Goal: Information Seeking & Learning: Learn about a topic

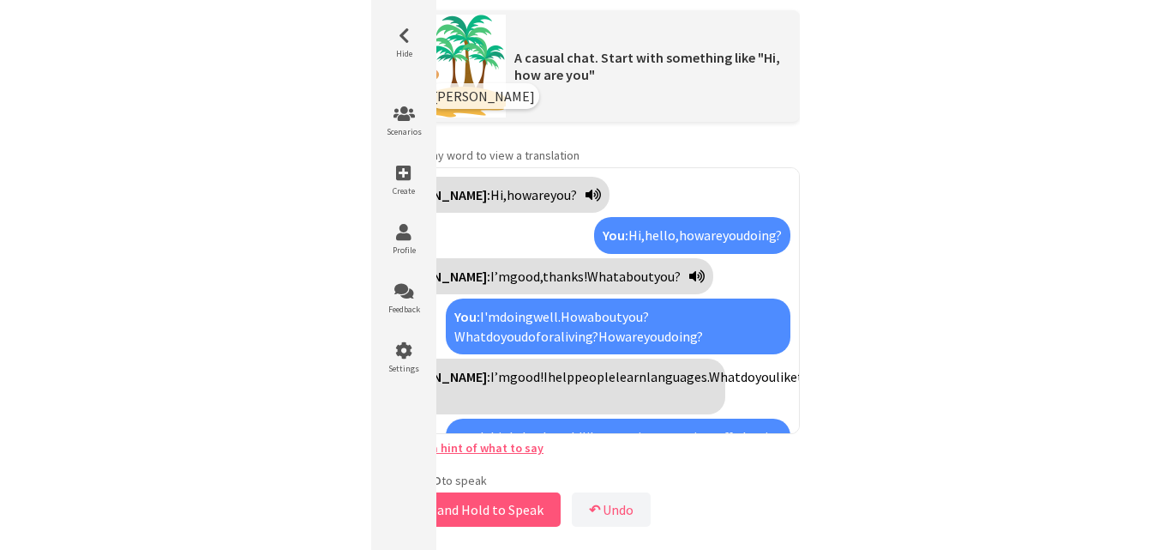
scroll to position [1486, 0]
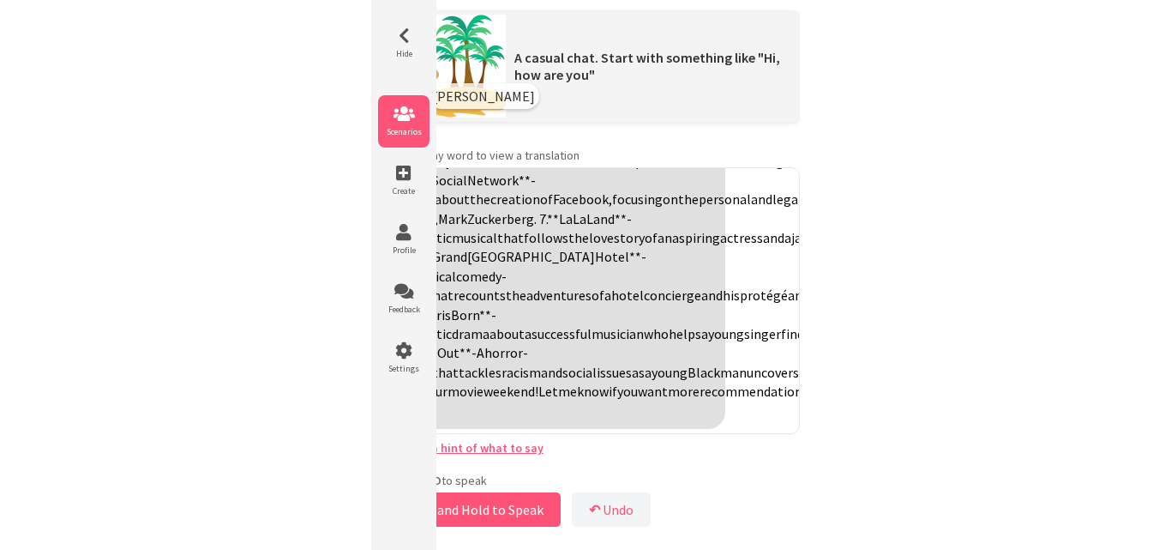
click at [407, 114] on icon at bounding box center [403, 113] width 51 height 17
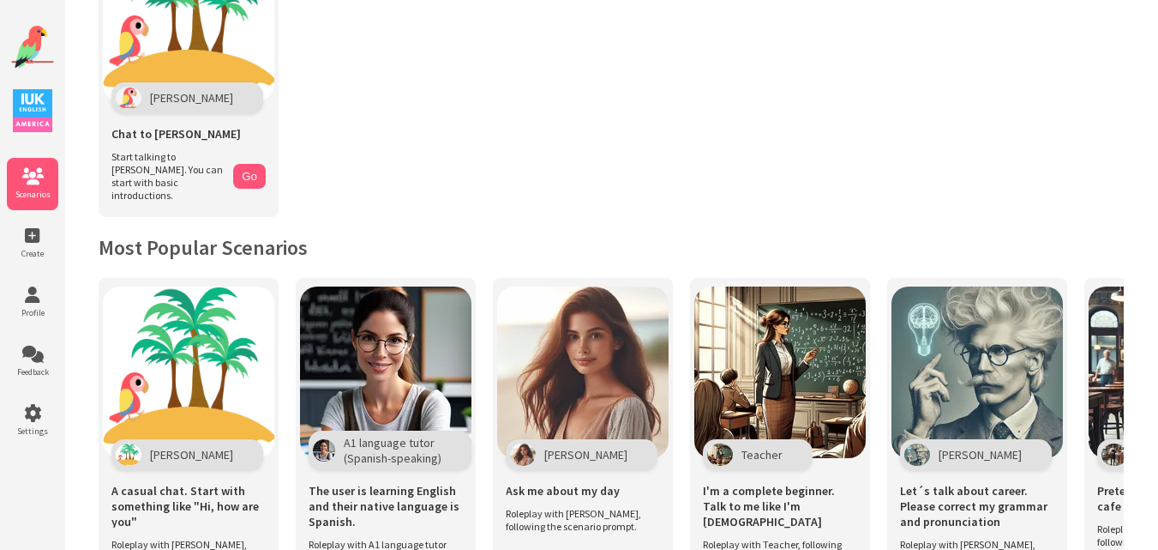
scroll to position [141, 0]
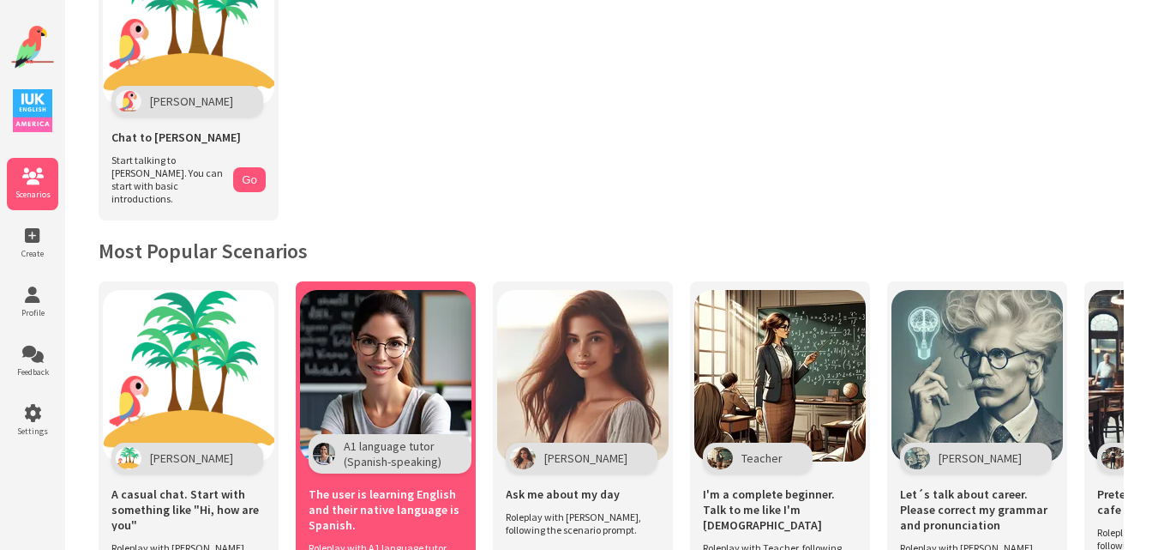
click at [395, 359] on img at bounding box center [385, 375] width 171 height 171
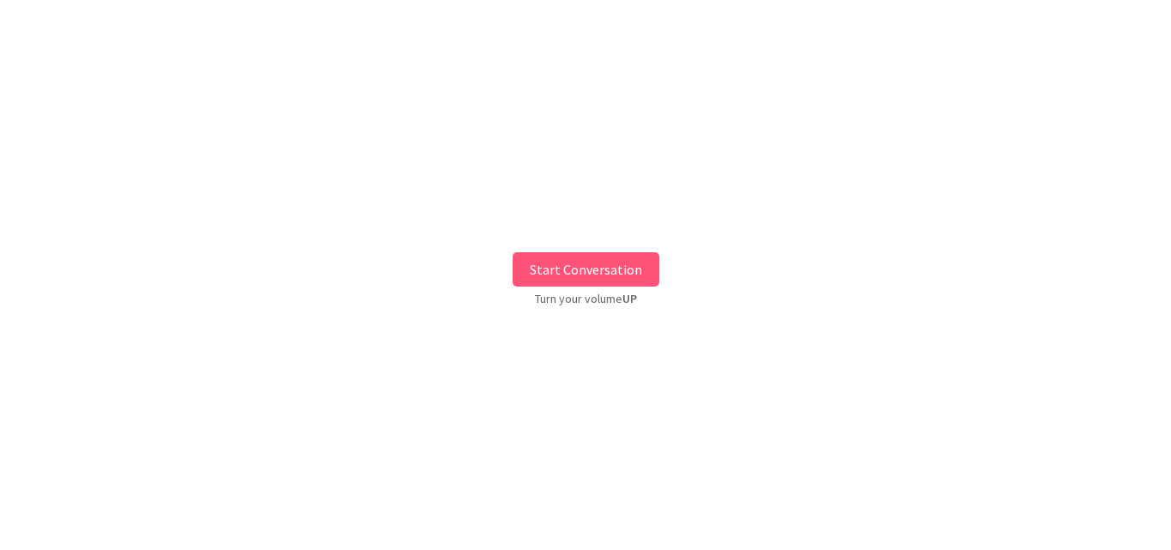
click at [607, 265] on button "Start Conversation" at bounding box center [586, 269] width 147 height 34
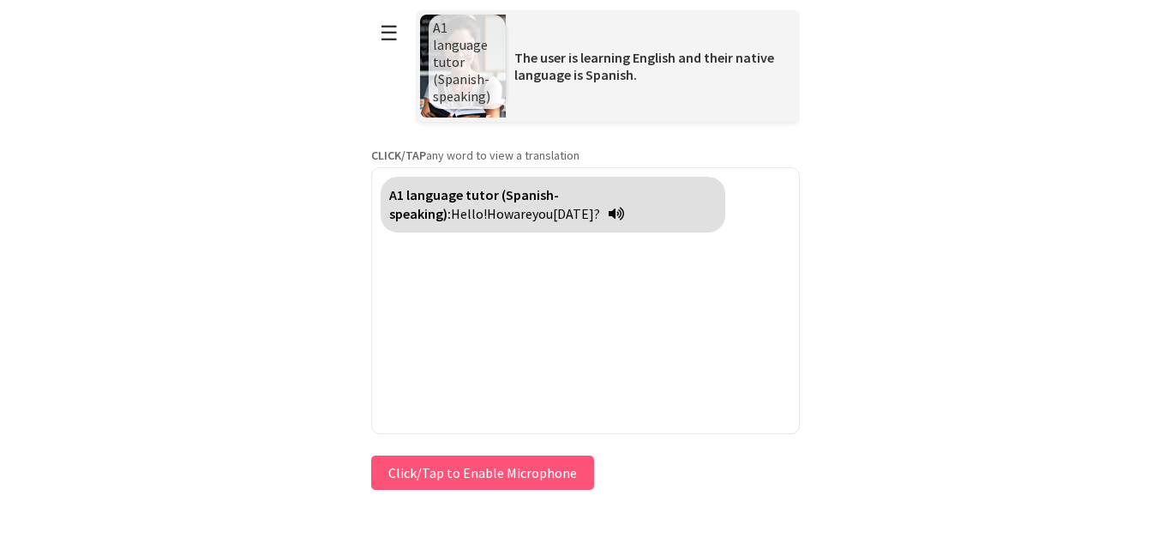
click at [466, 475] on button "Click/Tap to Enable Microphone" at bounding box center [482, 472] width 223 height 34
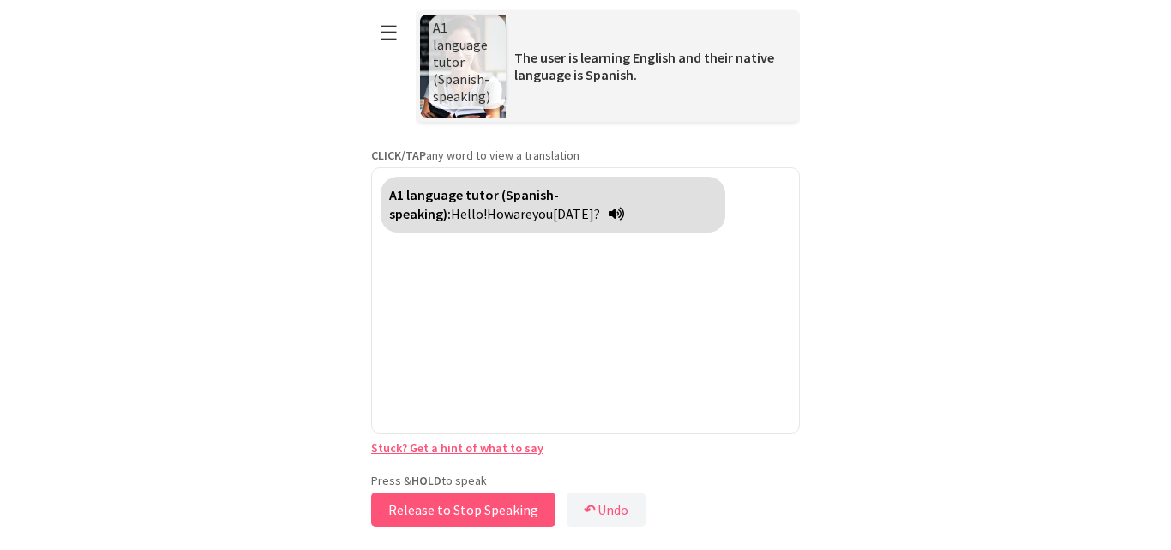
click at [458, 499] on button "Release to Stop Speaking" at bounding box center [463, 509] width 184 height 34
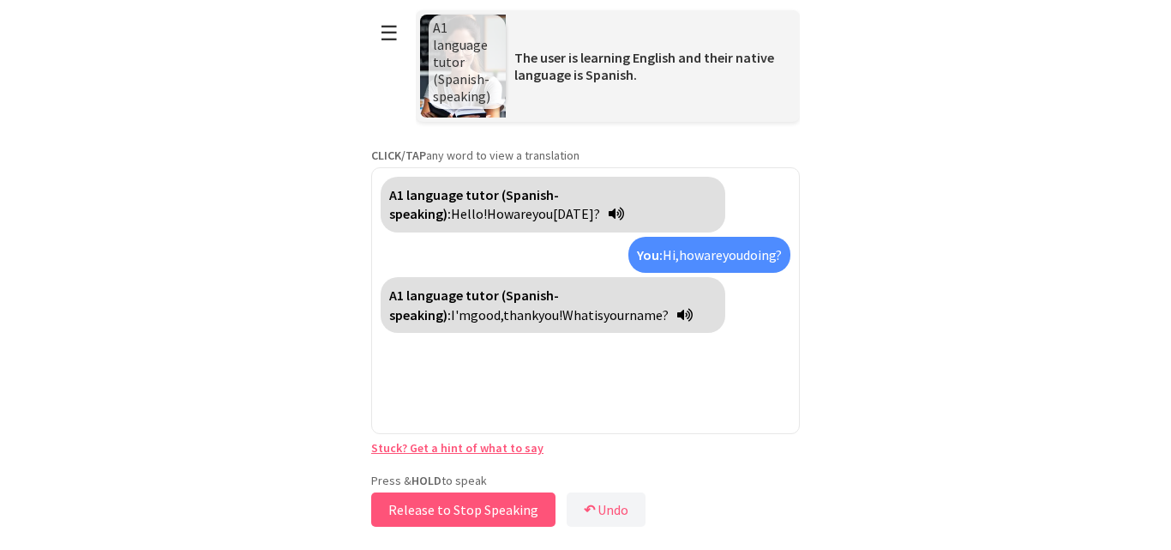
click at [428, 501] on button "Release to Stop Speaking" at bounding box center [463, 509] width 184 height 34
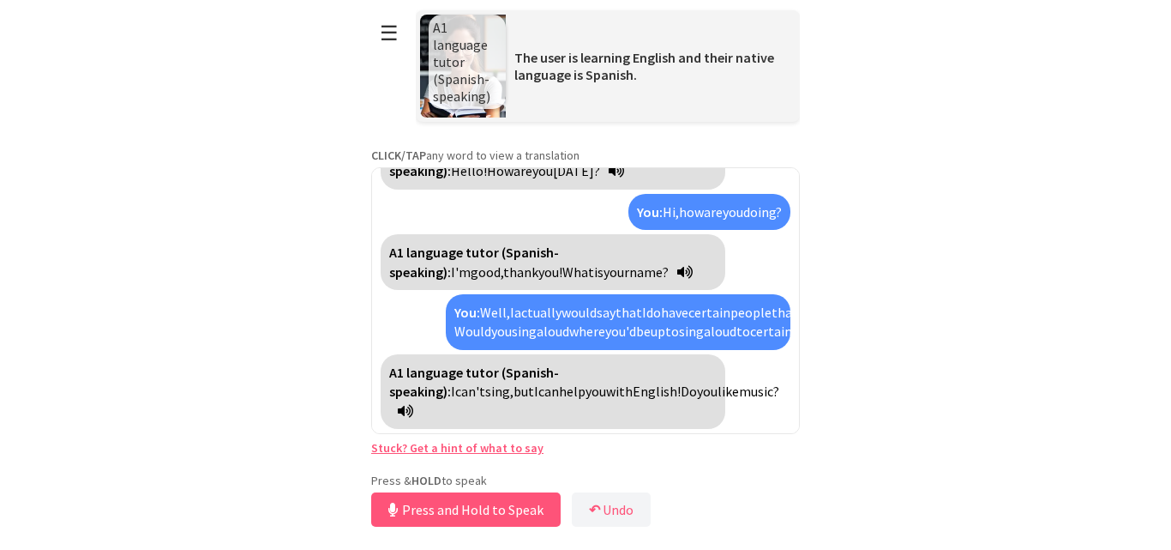
scroll to position [81, 0]
click at [433, 505] on button "Release to Stop Speaking" at bounding box center [463, 509] width 184 height 34
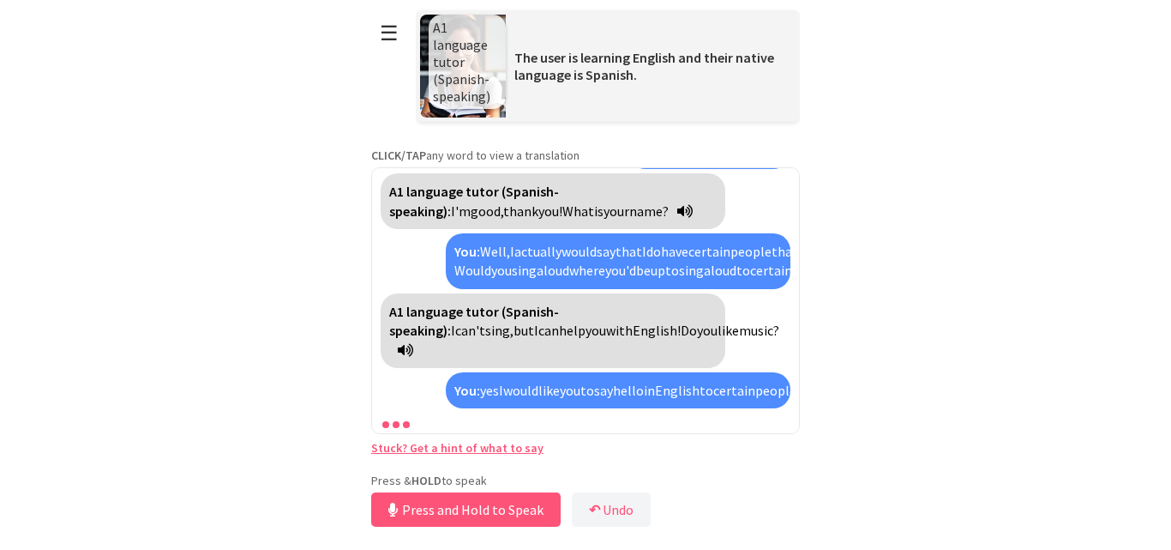
scroll to position [220, 0]
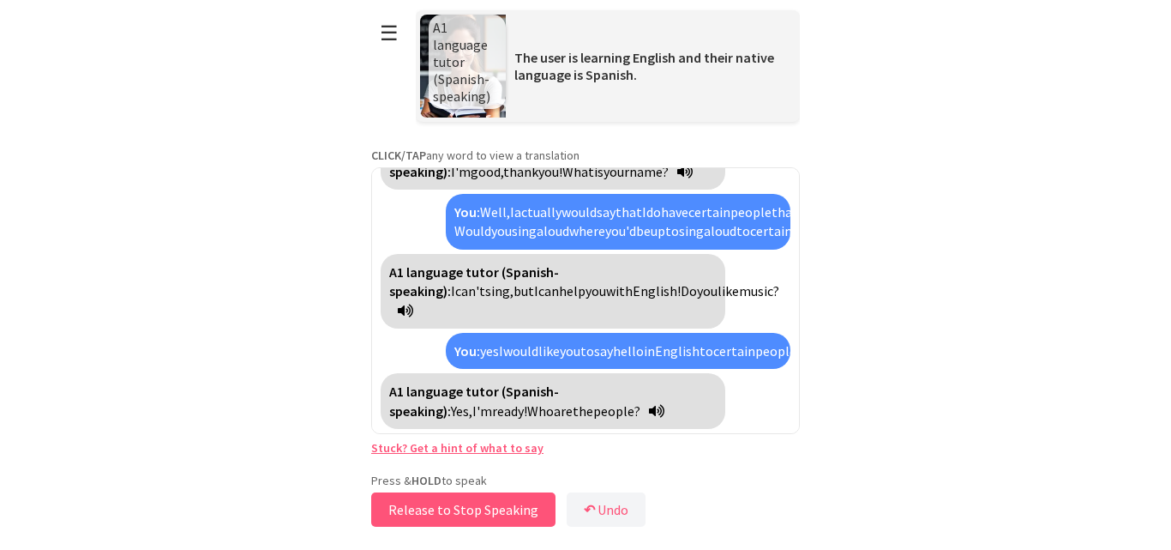
click at [470, 508] on button "Release to Stop Speaking" at bounding box center [463, 509] width 184 height 34
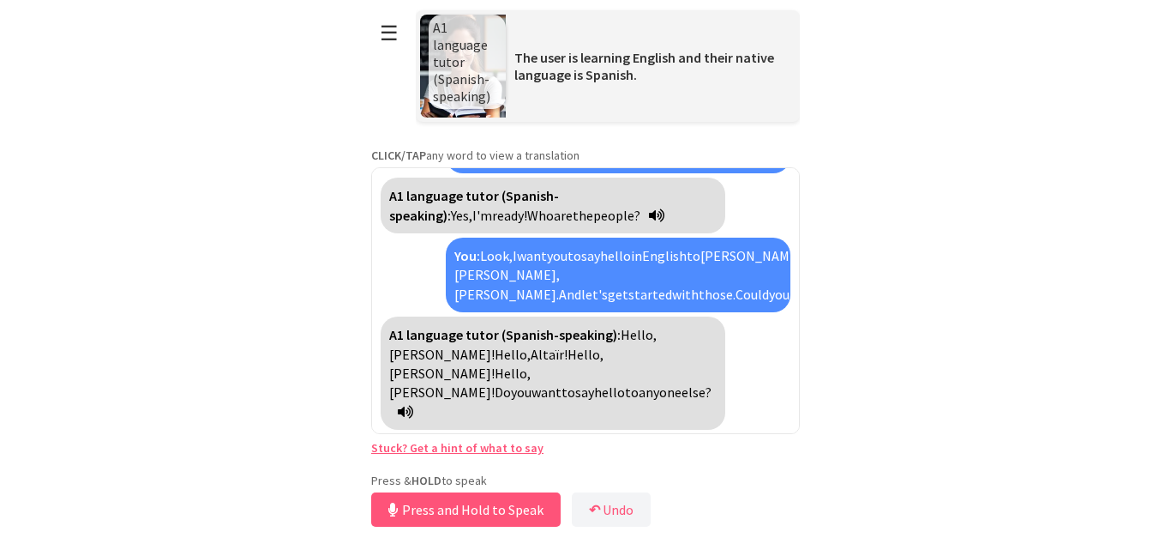
scroll to position [397, 0]
click at [441, 503] on button "Release to Stop Speaking" at bounding box center [463, 509] width 184 height 34
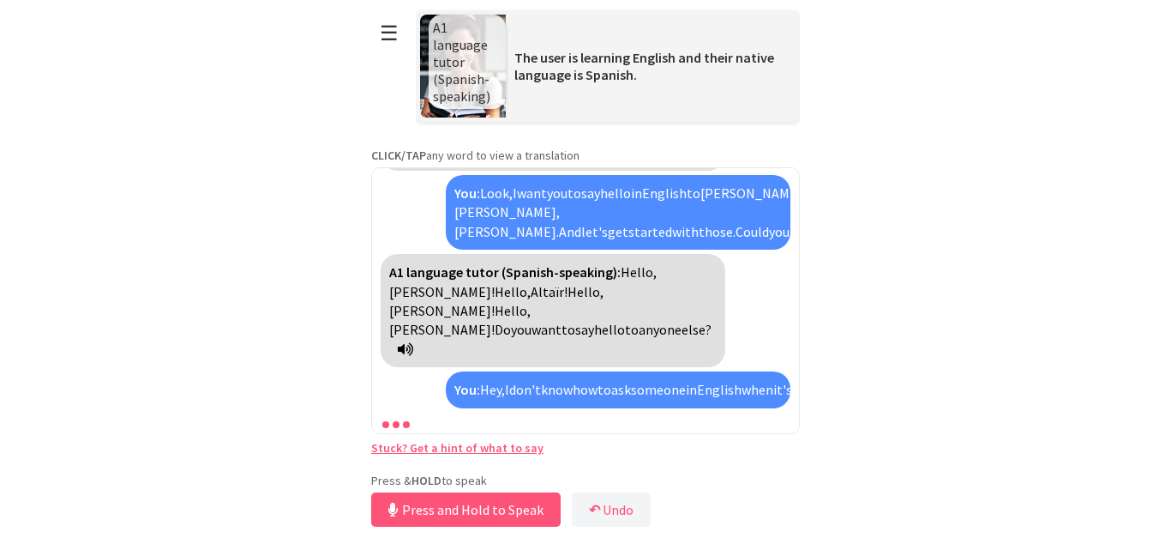
scroll to position [536, 0]
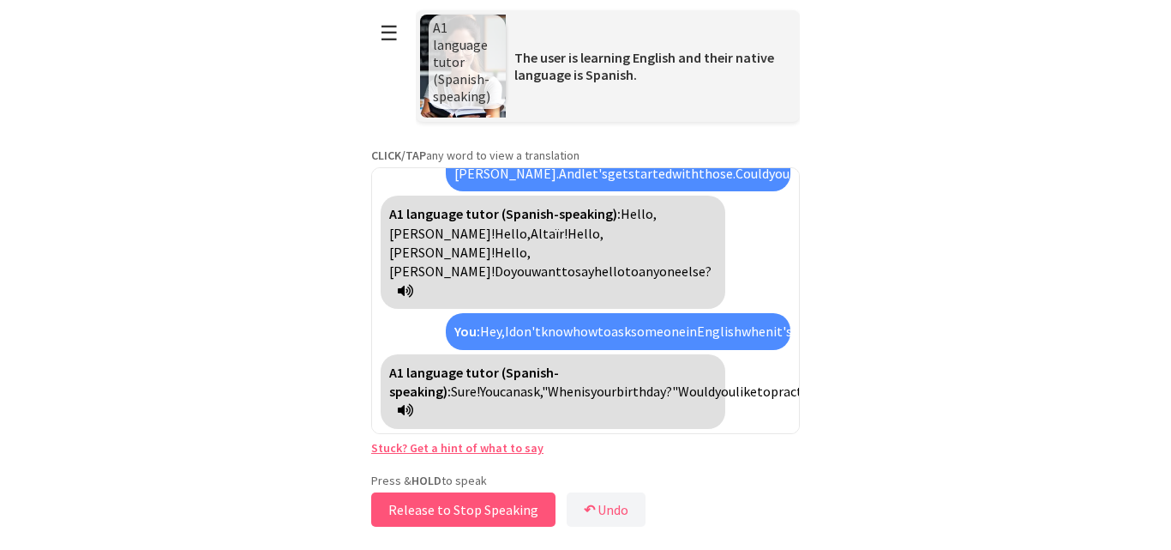
click at [441, 503] on button "Release to Stop Speaking" at bounding box center [463, 509] width 184 height 34
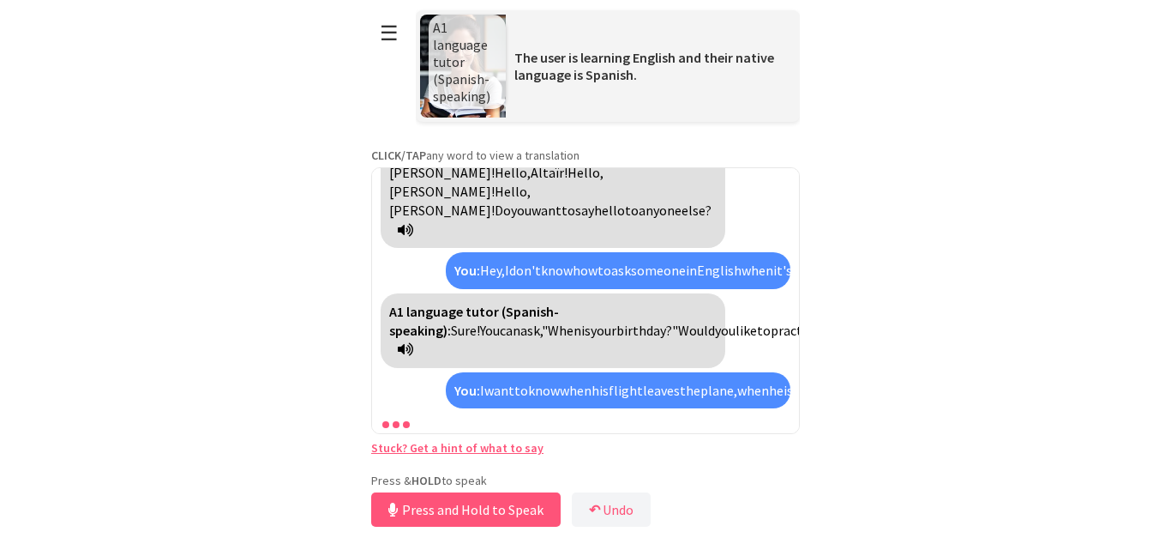
scroll to position [732, 0]
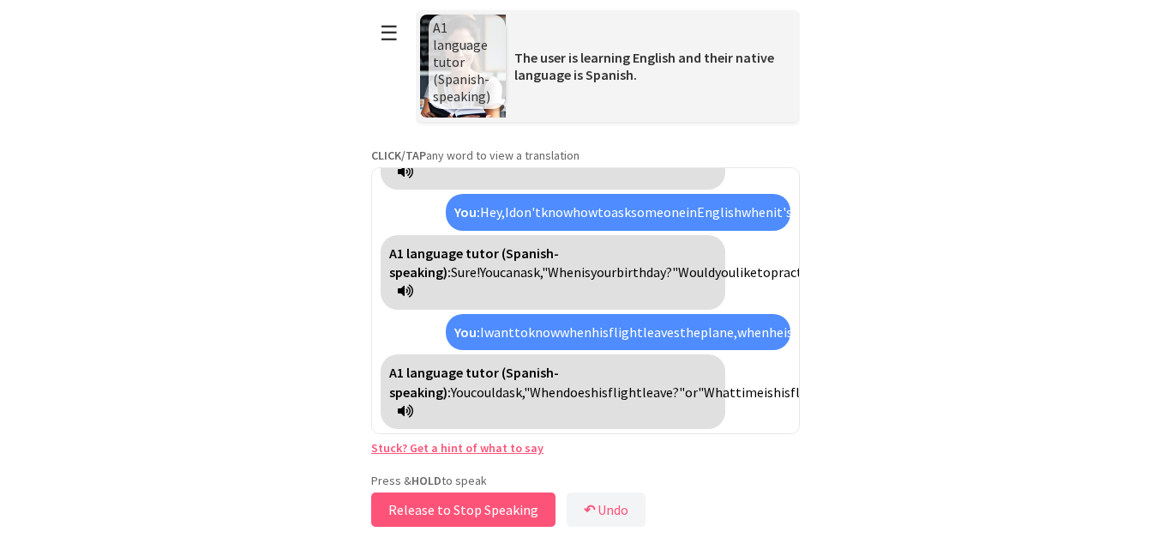
click at [472, 505] on button "Release to Stop Speaking" at bounding box center [463, 509] width 184 height 34
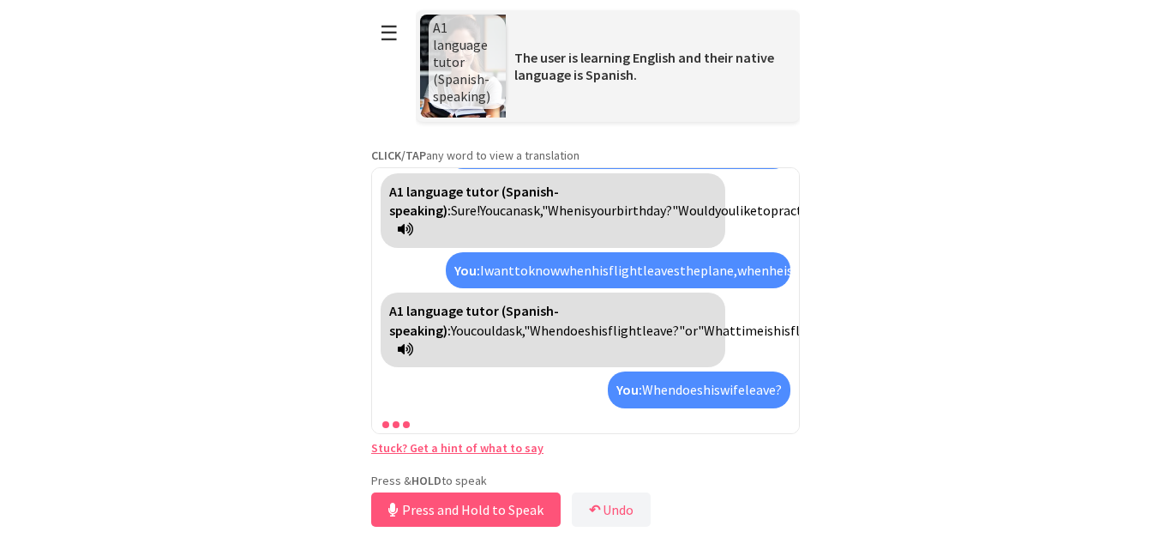
scroll to position [891, 0]
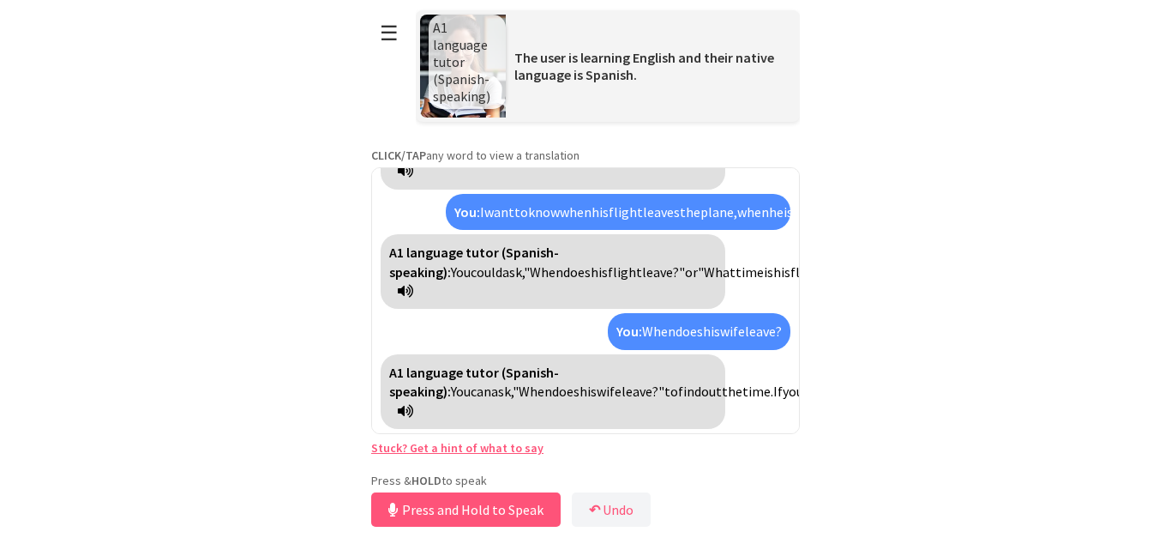
click at [400, 448] on link "Stuck? Get a hint of what to say" at bounding box center [457, 447] width 172 height 15
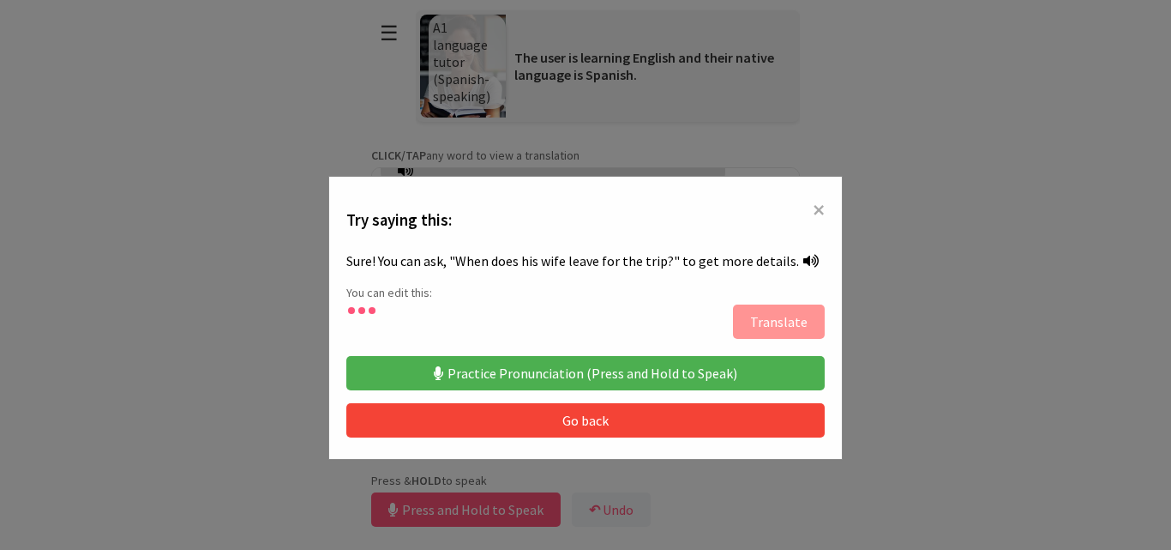
click at [455, 365] on button "Practice Pronunciation (Press and Hold to Speak)" at bounding box center [585, 373] width 478 height 34
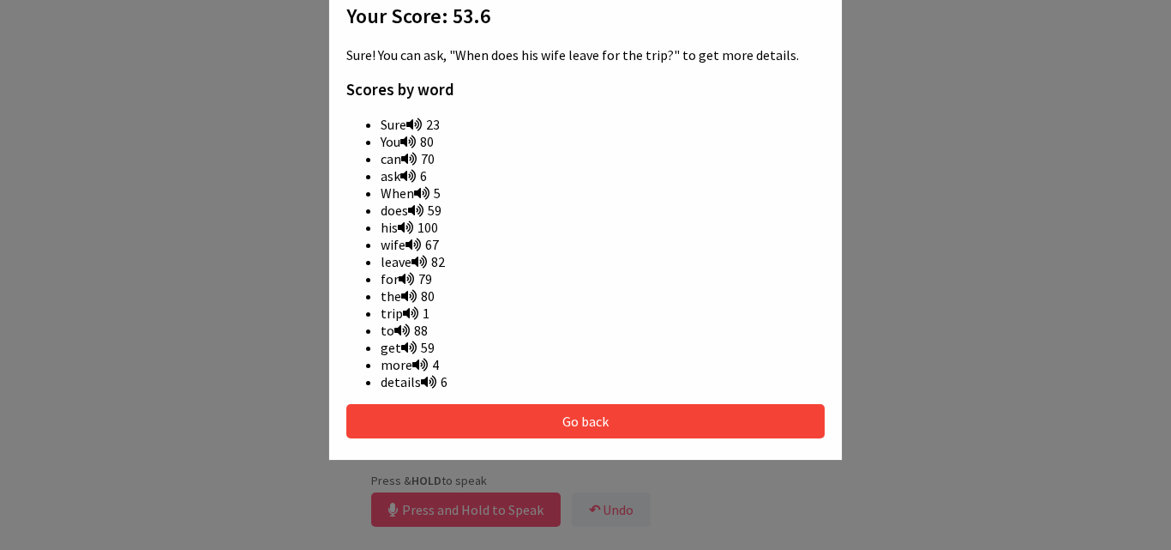
scroll to position [487, 0]
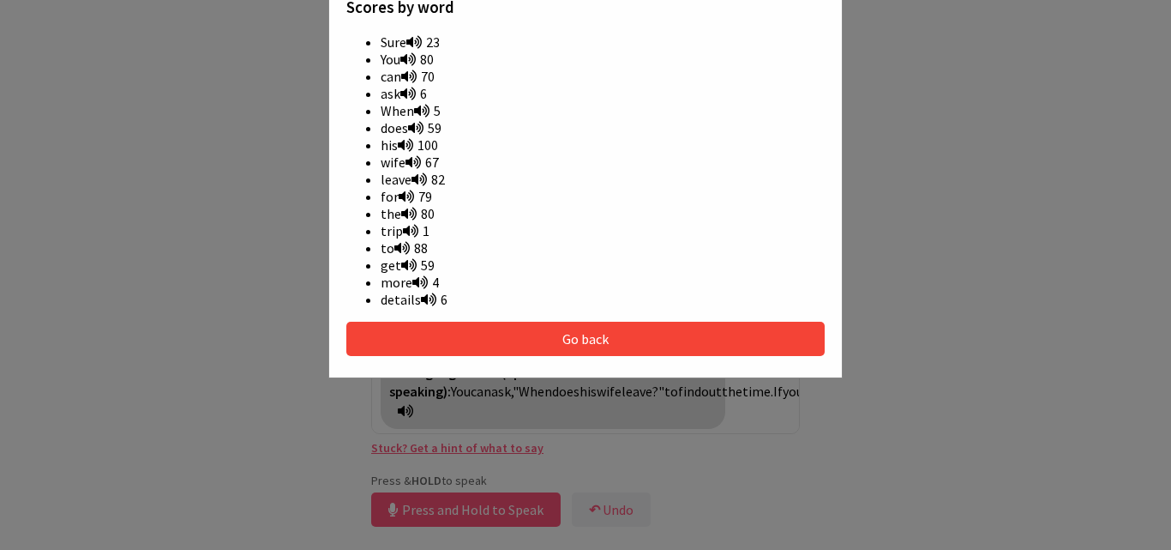
click at [754, 340] on button "Go back" at bounding box center [585, 339] width 478 height 34
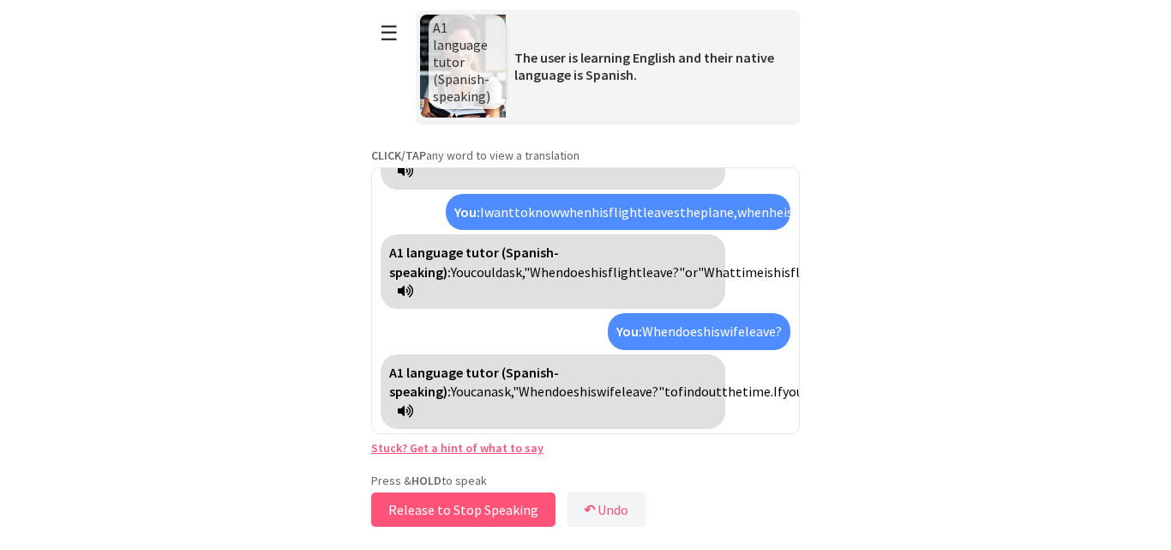
click at [490, 509] on button "Release to Stop Speaking" at bounding box center [463, 509] width 184 height 34
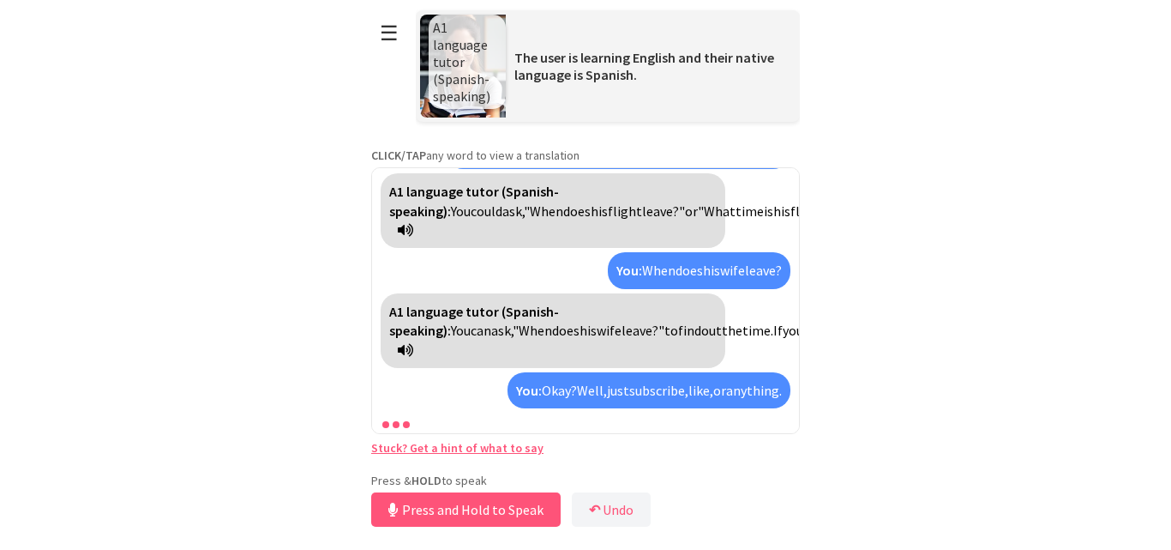
scroll to position [1068, 0]
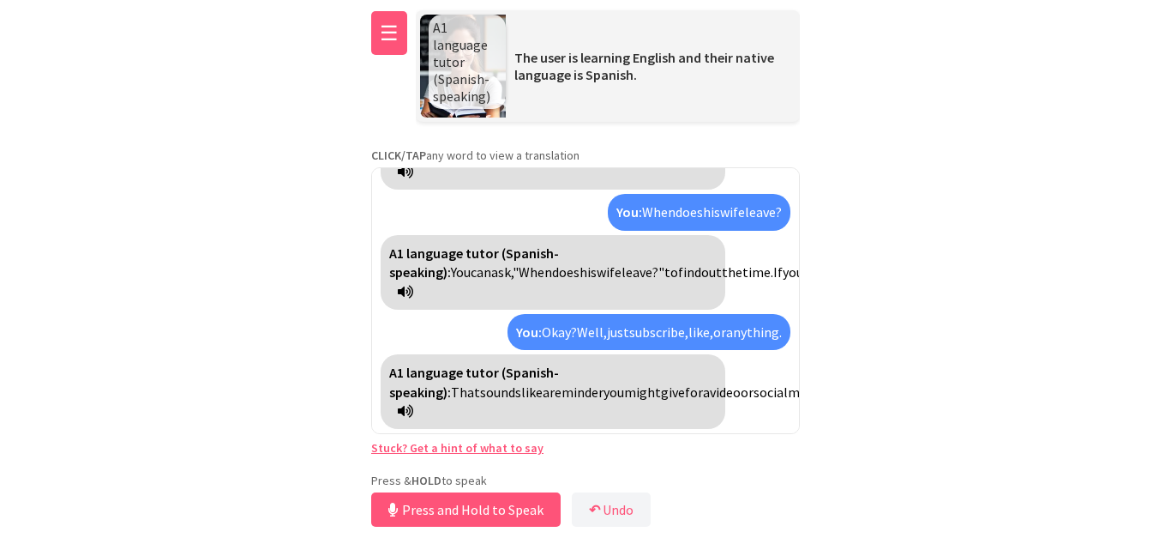
click at [386, 43] on button "☰" at bounding box center [389, 33] width 36 height 44
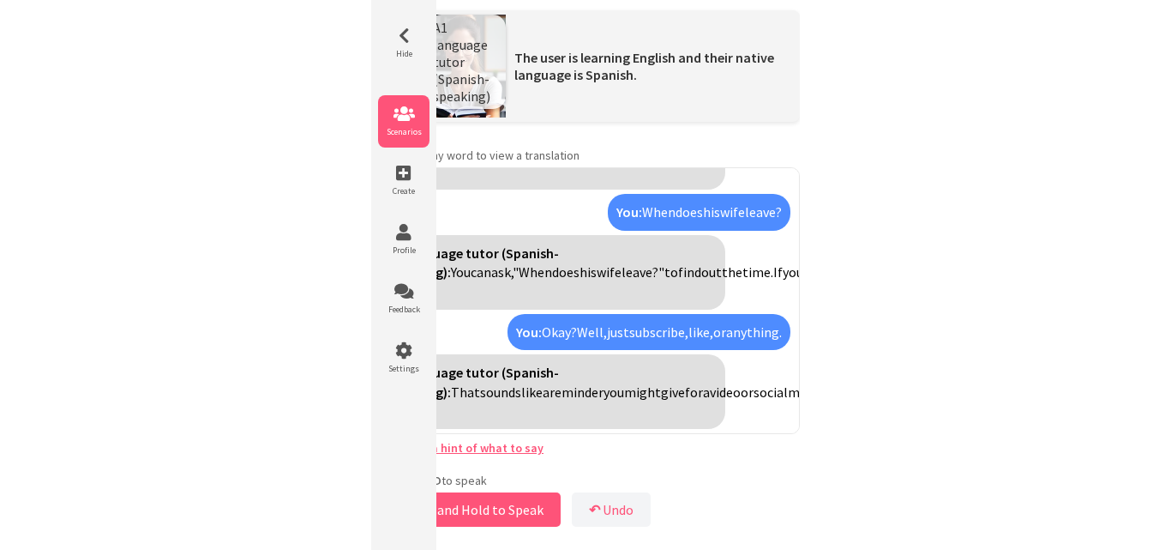
click at [412, 122] on icon at bounding box center [403, 113] width 51 height 17
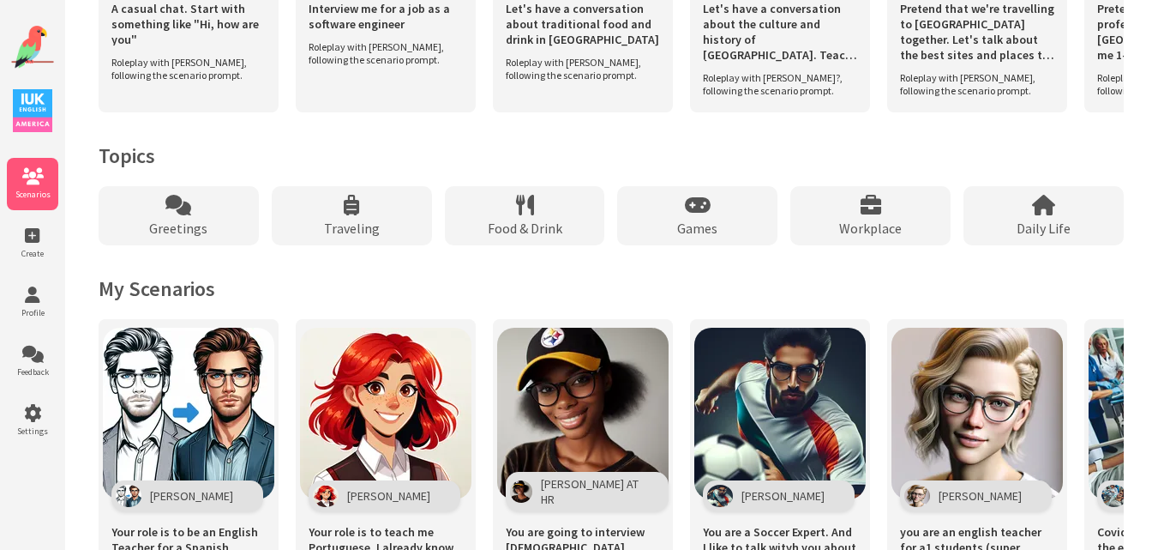
scroll to position [1599, 0]
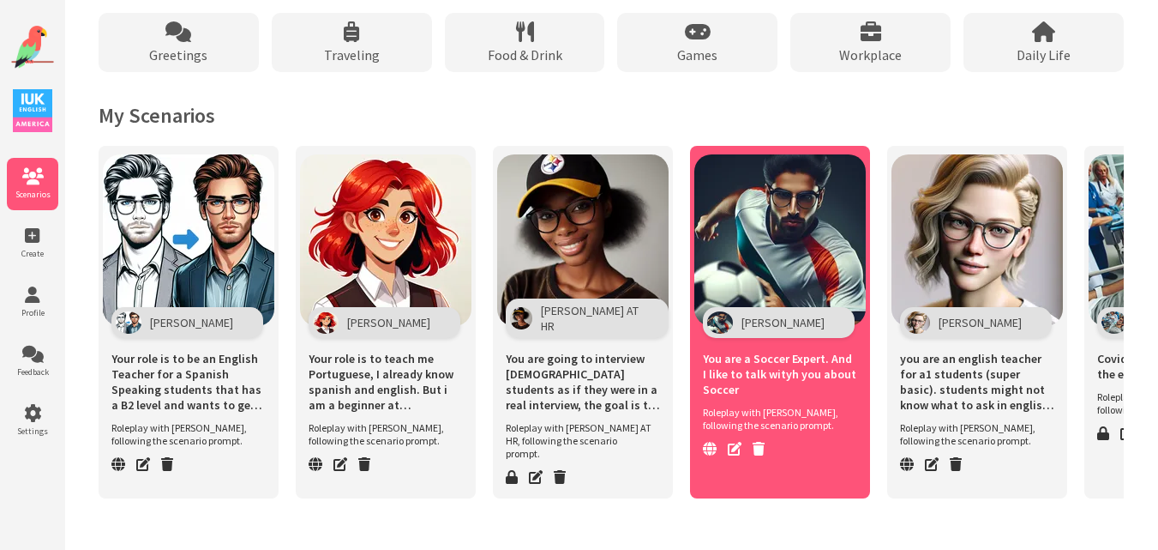
click at [789, 265] on img at bounding box center [780, 239] width 171 height 171
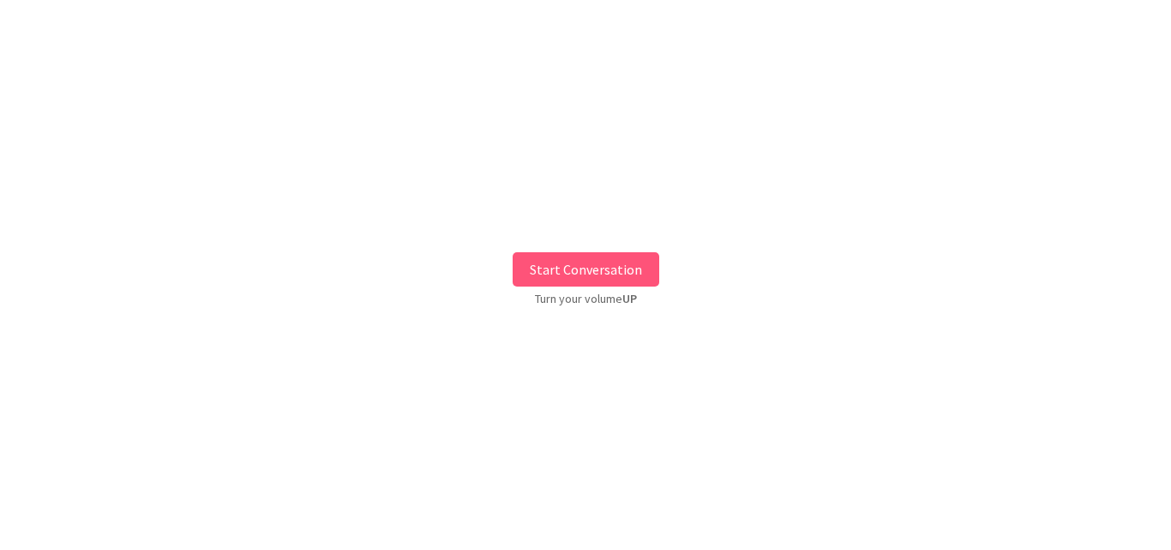
click at [620, 263] on button "Start Conversation" at bounding box center [586, 269] width 147 height 34
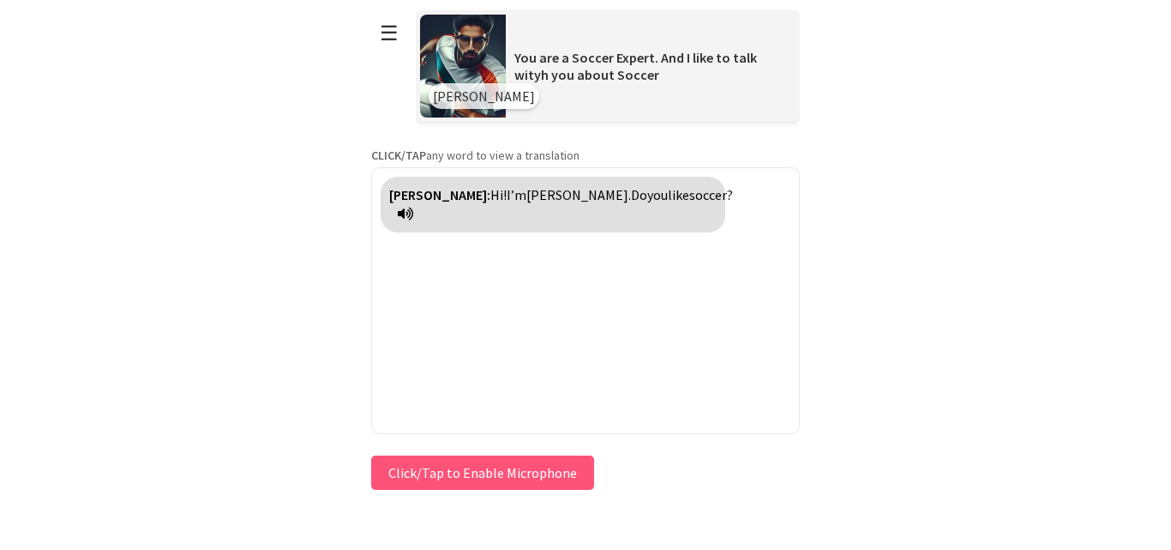
click at [470, 460] on button "Click/Tap to Enable Microphone" at bounding box center [482, 472] width 223 height 34
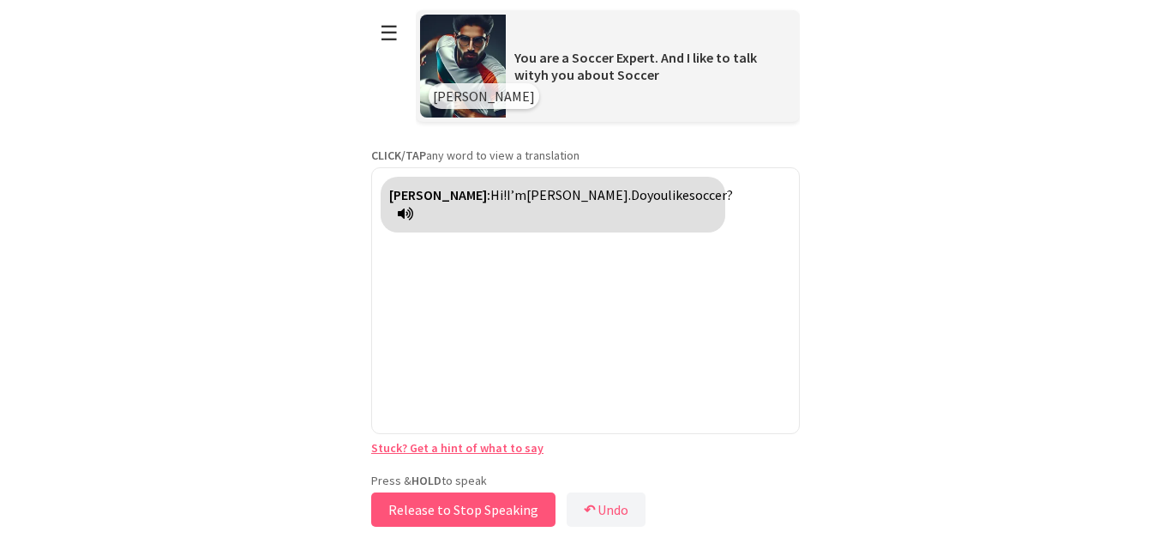
click at [469, 503] on button "Release to Stop Speaking" at bounding box center [463, 509] width 184 height 34
